Goal: Information Seeking & Learning: Learn about a topic

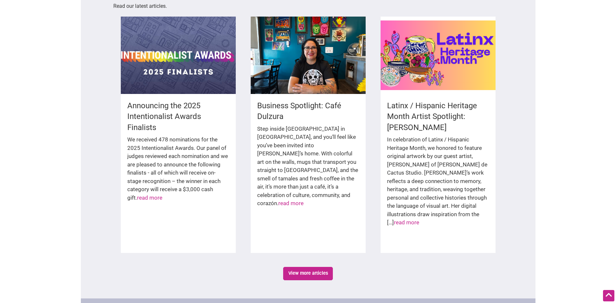
scroll to position [954, 0]
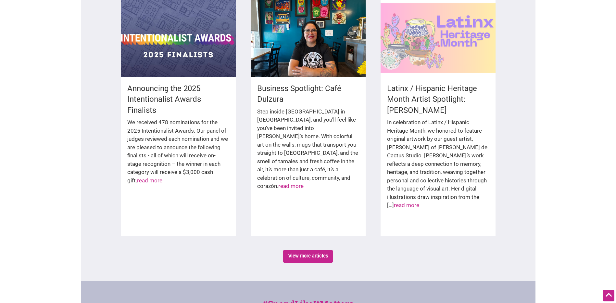
click at [449, 64] on div at bounding box center [438, 37] width 115 height 77
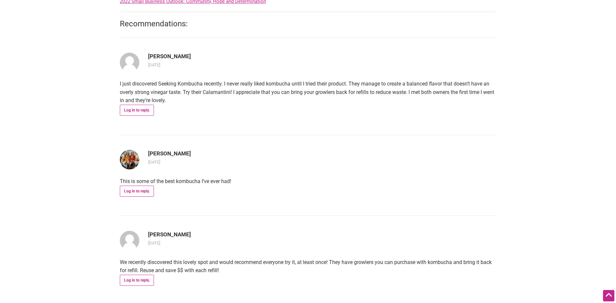
scroll to position [520, 0]
